Goal: Task Accomplishment & Management: Manage account settings

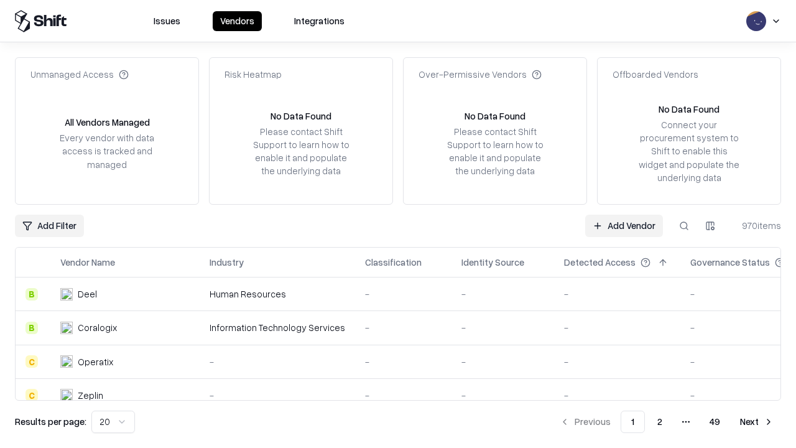
click at [624, 225] on link "Add Vendor" at bounding box center [624, 226] width 78 height 22
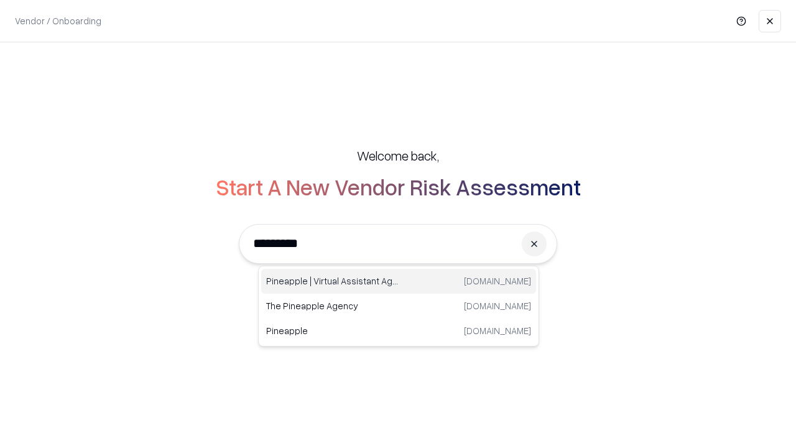
click at [399, 281] on div "Pineapple | Virtual Assistant Agency [DOMAIN_NAME]" at bounding box center [398, 281] width 275 height 25
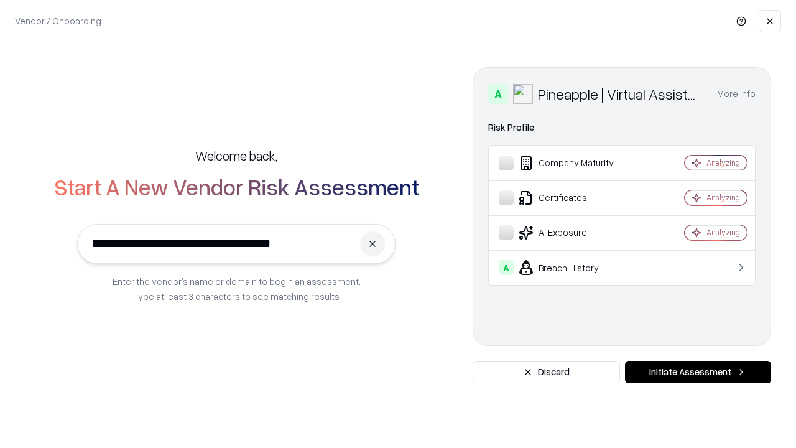
type input "**********"
click at [698, 372] on button "Initiate Assessment" at bounding box center [698, 372] width 146 height 22
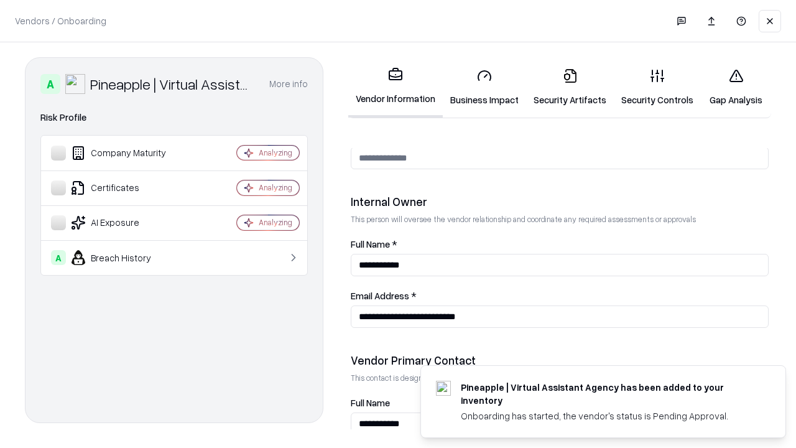
scroll to position [644, 0]
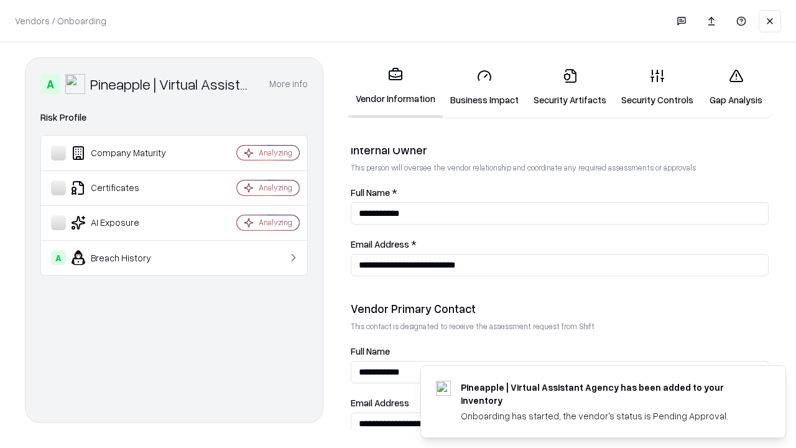
click at [570, 87] on link "Security Artifacts" at bounding box center [570, 87] width 88 height 58
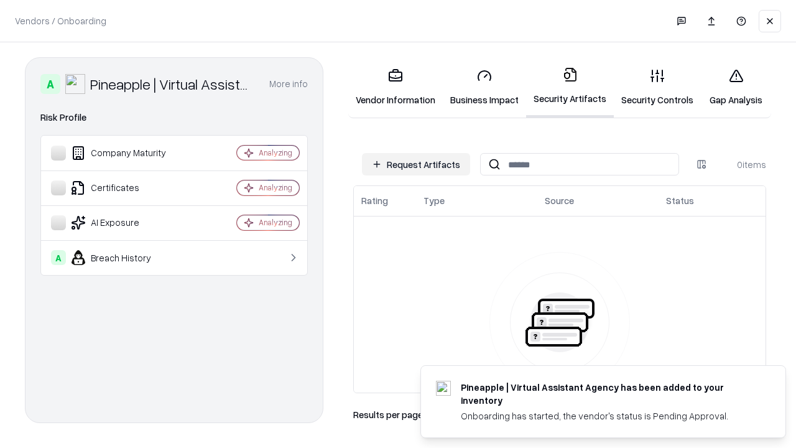
click at [416, 164] on button "Request Artifacts" at bounding box center [416, 164] width 108 height 22
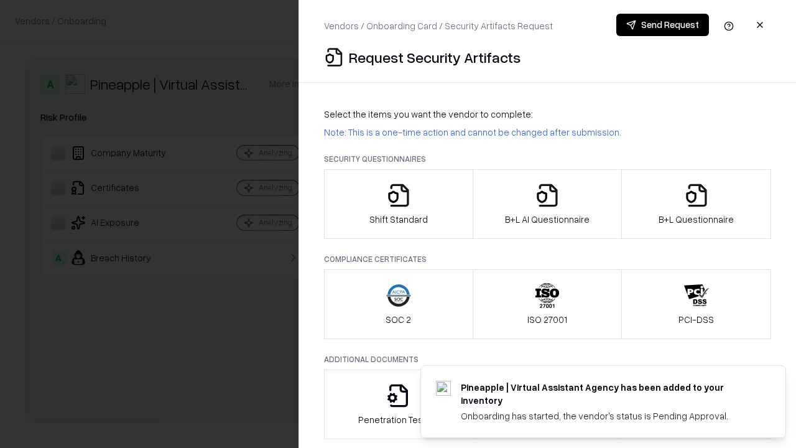
click at [696, 204] on icon "button" at bounding box center [696, 195] width 25 height 25
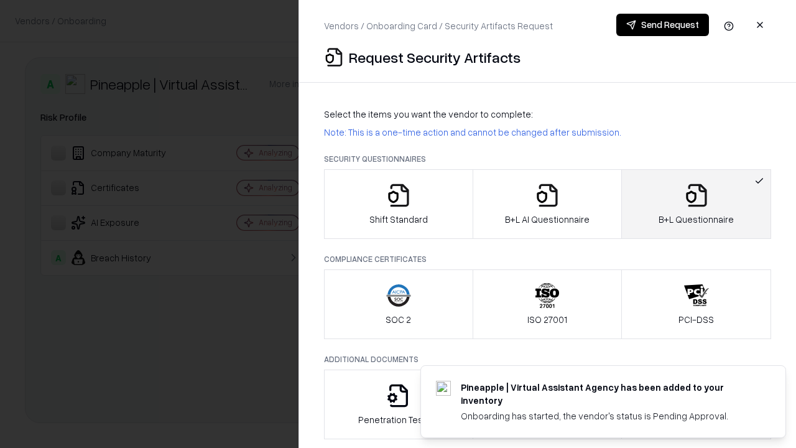
click at [547, 204] on icon "button" at bounding box center [547, 195] width 25 height 25
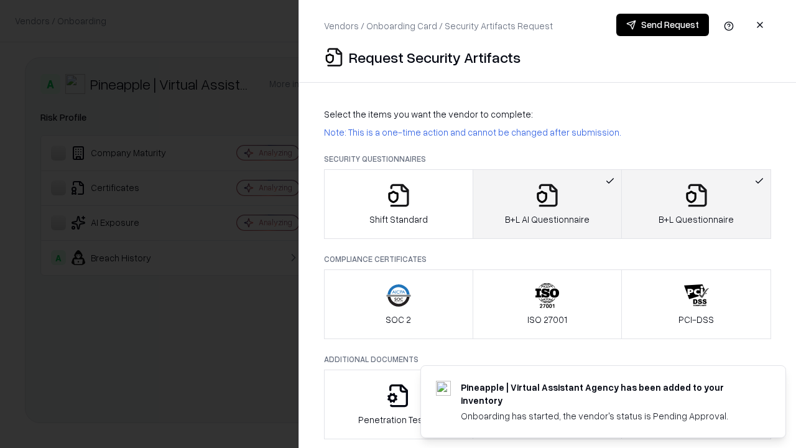
click at [662, 25] on button "Send Request" at bounding box center [662, 25] width 93 height 22
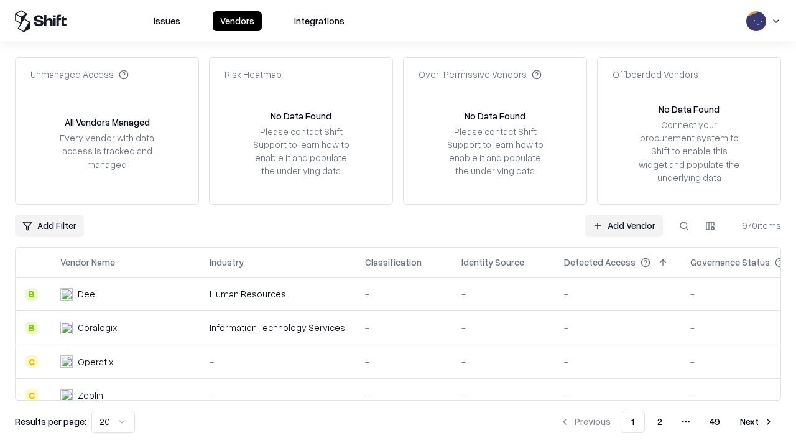
click at [684, 225] on button at bounding box center [684, 226] width 22 height 22
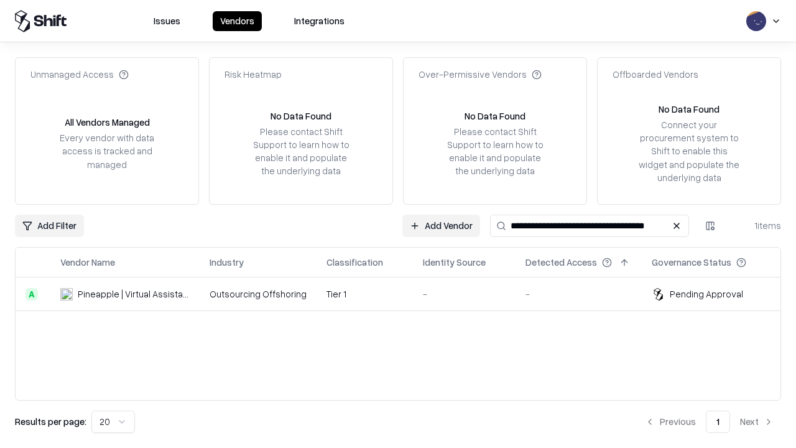
type input "**********"
click at [406, 294] on td "Tier 1" at bounding box center [365, 294] width 96 height 34
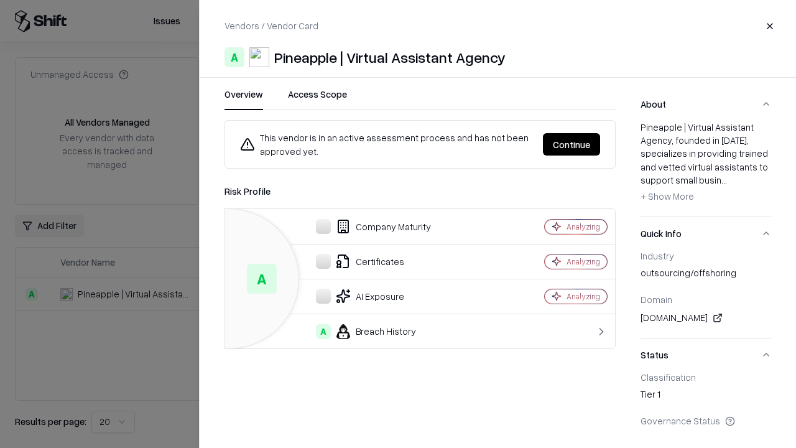
click at [572, 144] on button "Continue" at bounding box center [571, 144] width 57 height 22
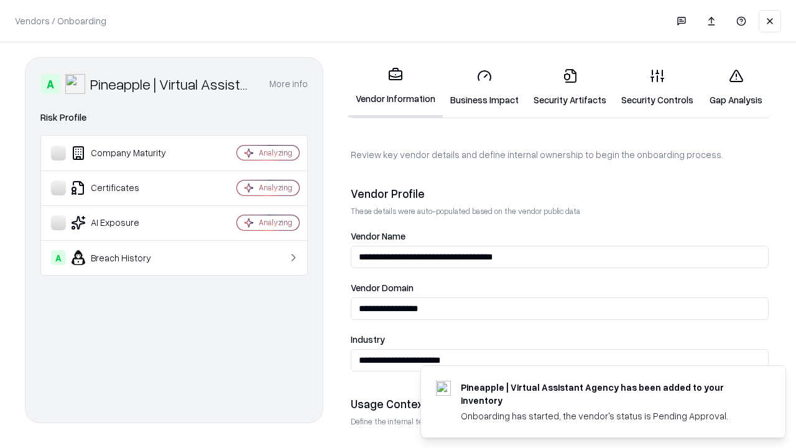
click at [570, 87] on link "Security Artifacts" at bounding box center [570, 87] width 88 height 58
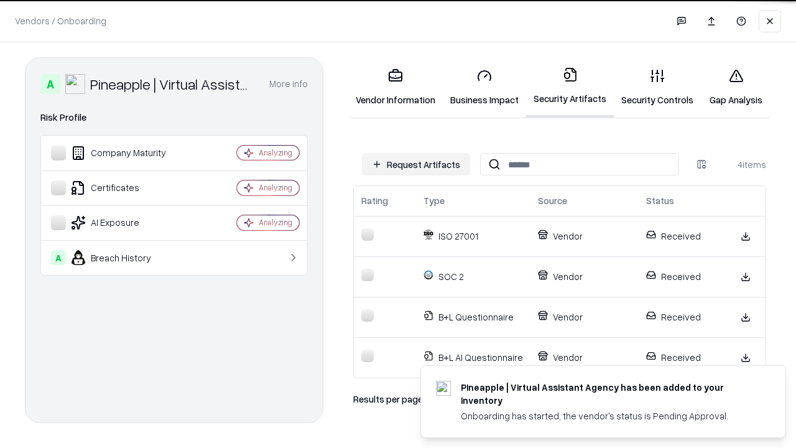
click at [736, 87] on link "Gap Analysis" at bounding box center [736, 87] width 70 height 58
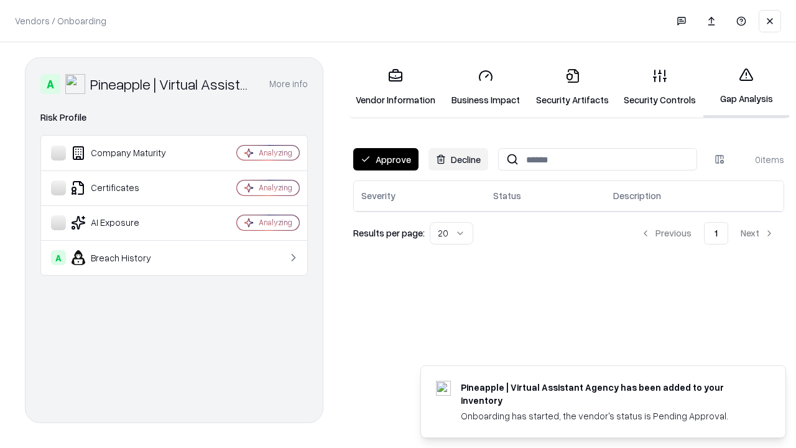
click at [386, 159] on button "Approve" at bounding box center [385, 159] width 65 height 22
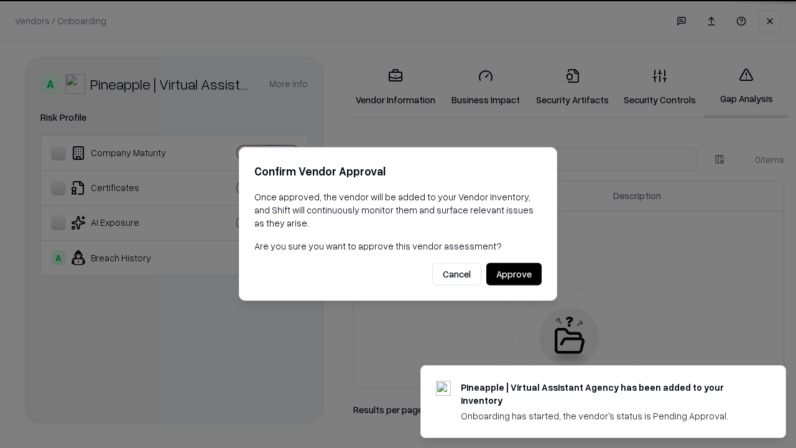
click at [514, 274] on button "Approve" at bounding box center [513, 274] width 55 height 22
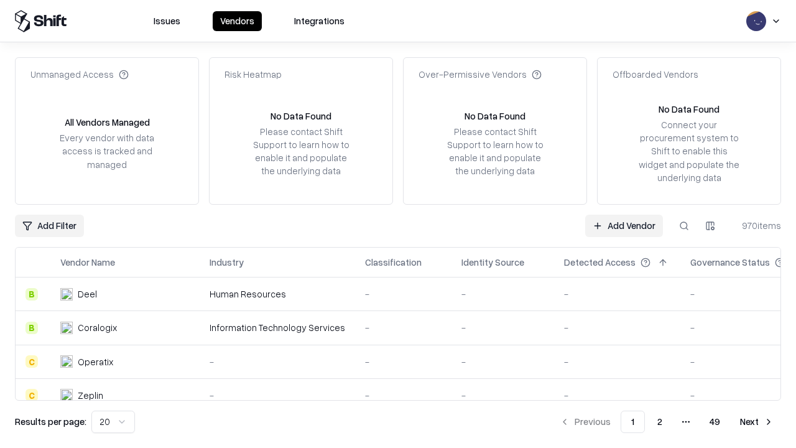
type input "**********"
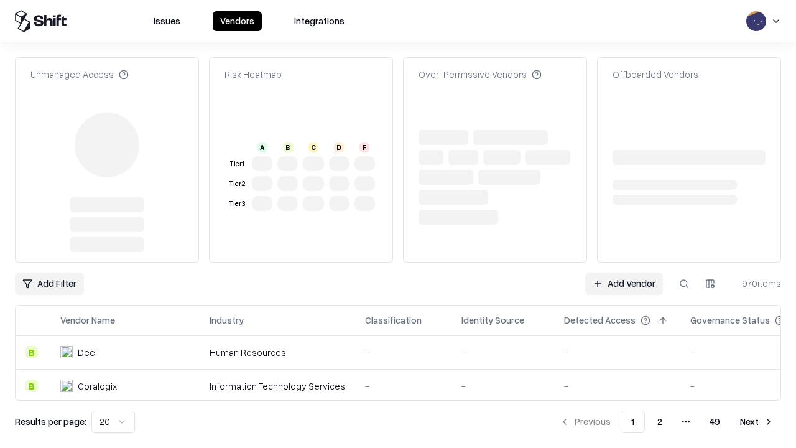
click at [624, 272] on link "Add Vendor" at bounding box center [624, 283] width 78 height 22
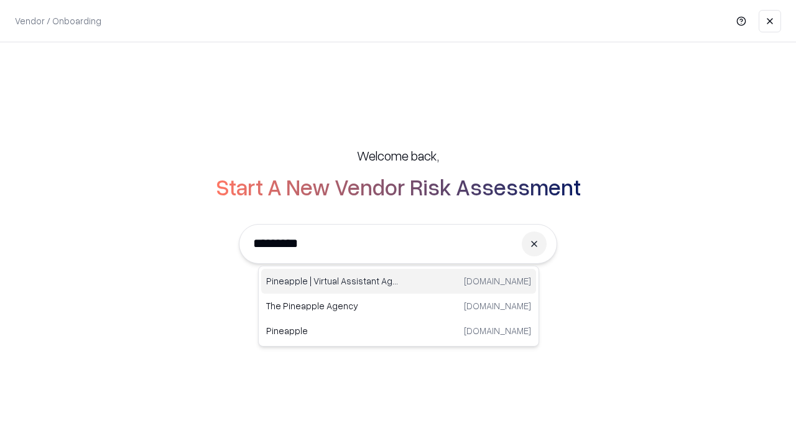
click at [399, 281] on div "Pineapple | Virtual Assistant Agency [DOMAIN_NAME]" at bounding box center [398, 281] width 275 height 25
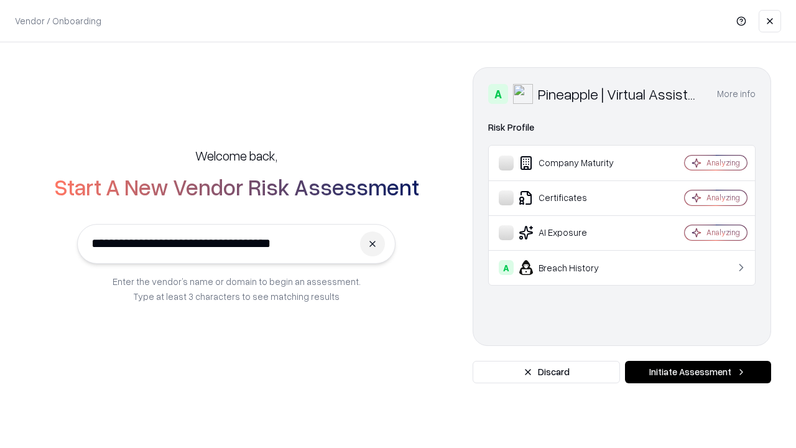
type input "**********"
click at [698, 372] on button "Initiate Assessment" at bounding box center [698, 372] width 146 height 22
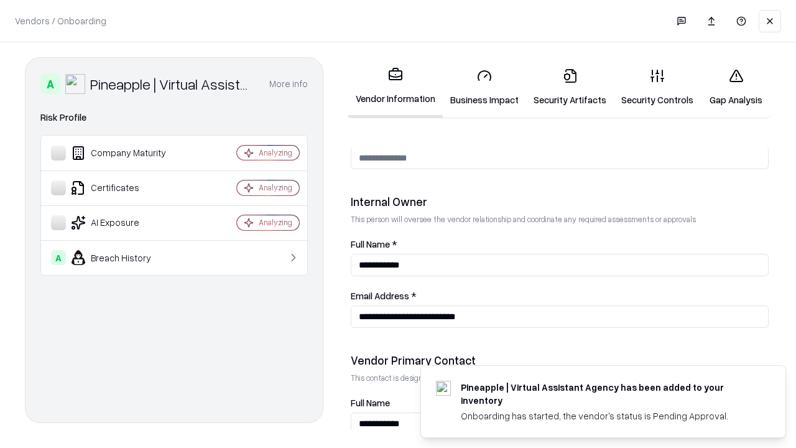
scroll to position [644, 0]
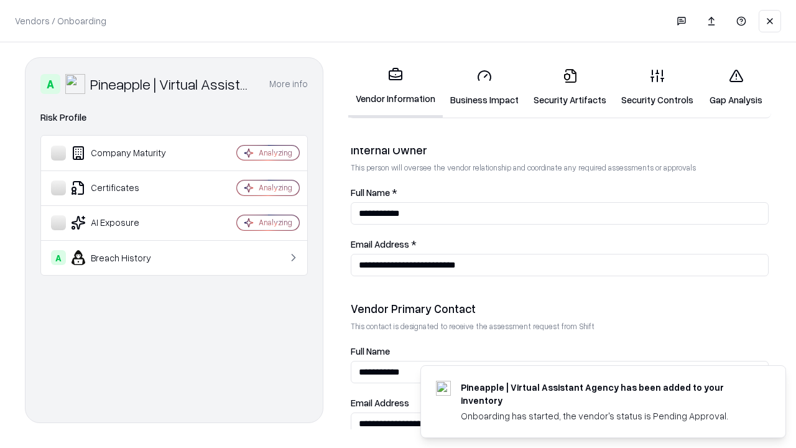
click at [736, 87] on link "Gap Analysis" at bounding box center [736, 87] width 70 height 58
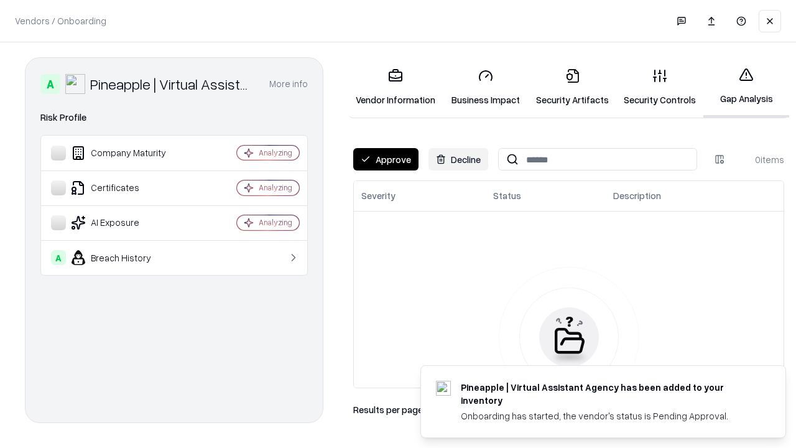
click at [386, 159] on button "Approve" at bounding box center [385, 159] width 65 height 22
